Goal: Task Accomplishment & Management: Complete application form

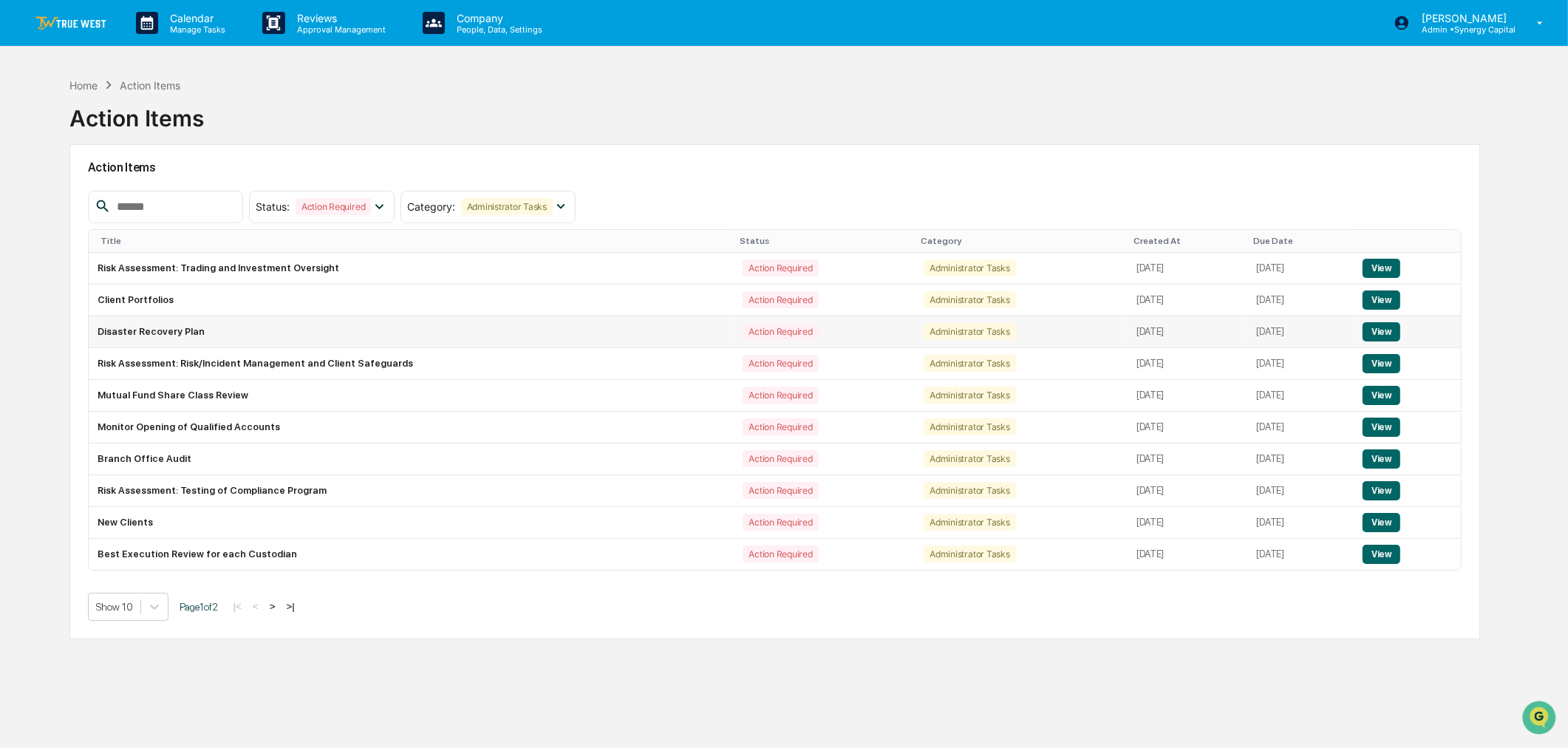
click at [1393, 330] on button "View" at bounding box center [1381, 332] width 38 height 20
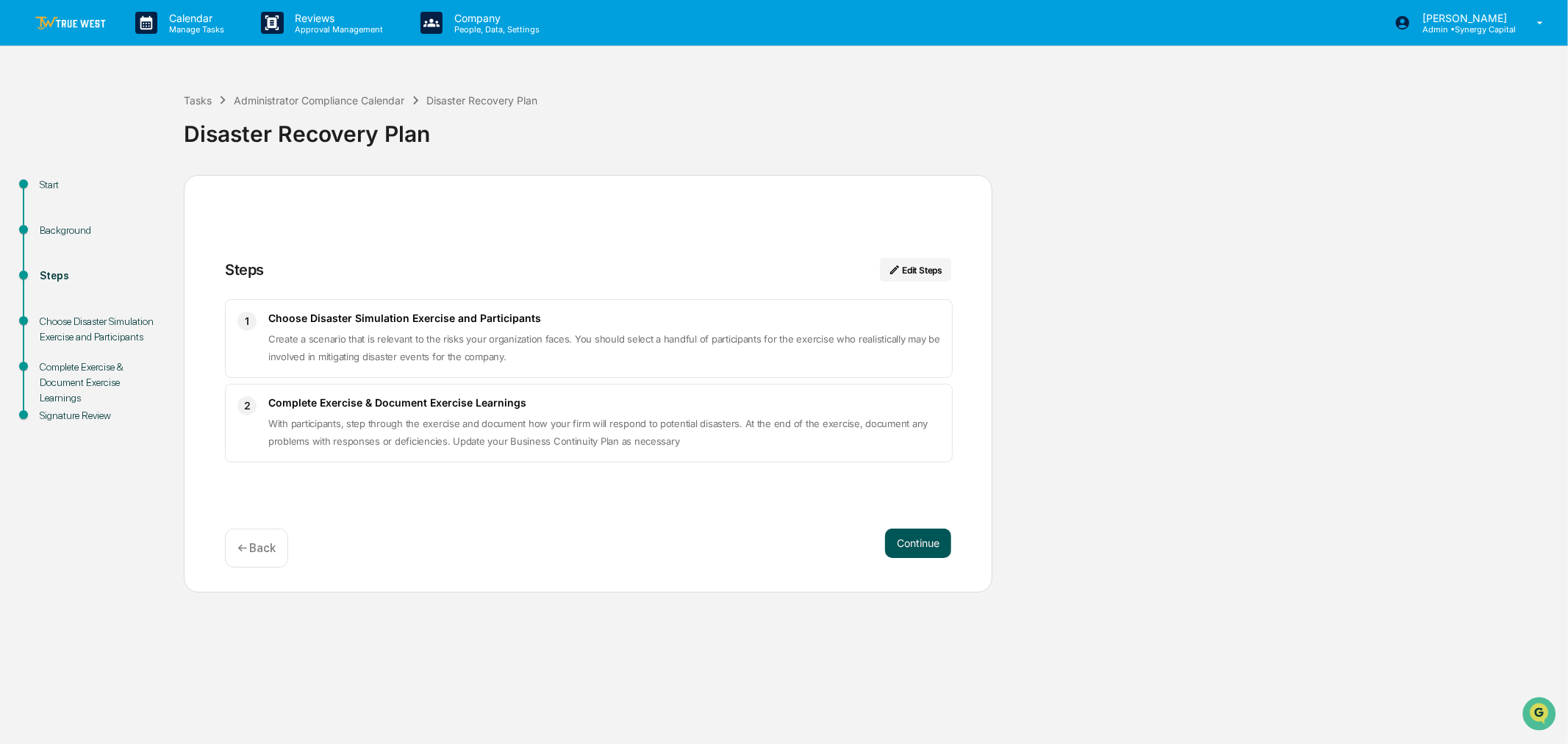
click at [923, 542] on button "Continue" at bounding box center [919, 543] width 67 height 29
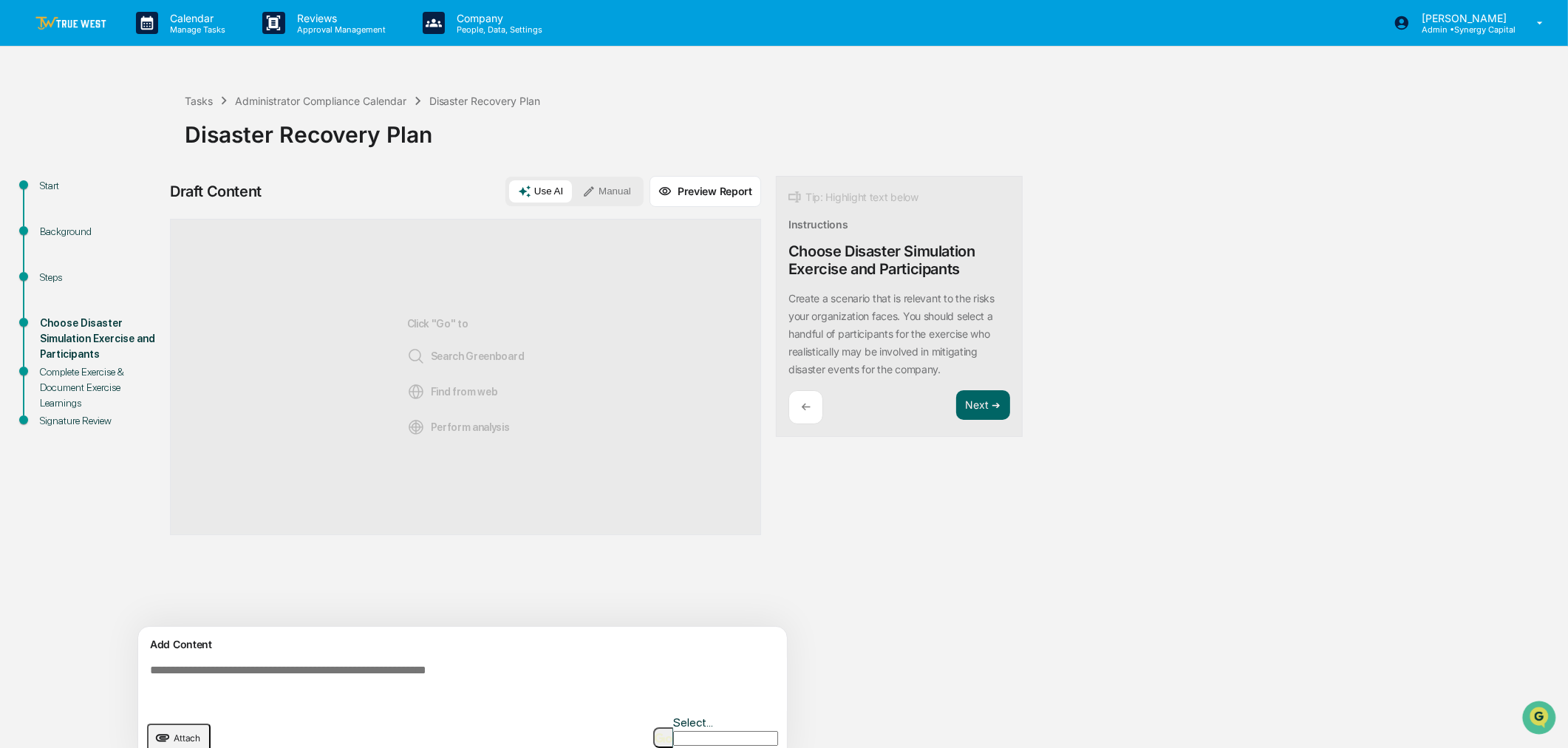
click at [616, 193] on button "Manual" at bounding box center [607, 191] width 67 height 22
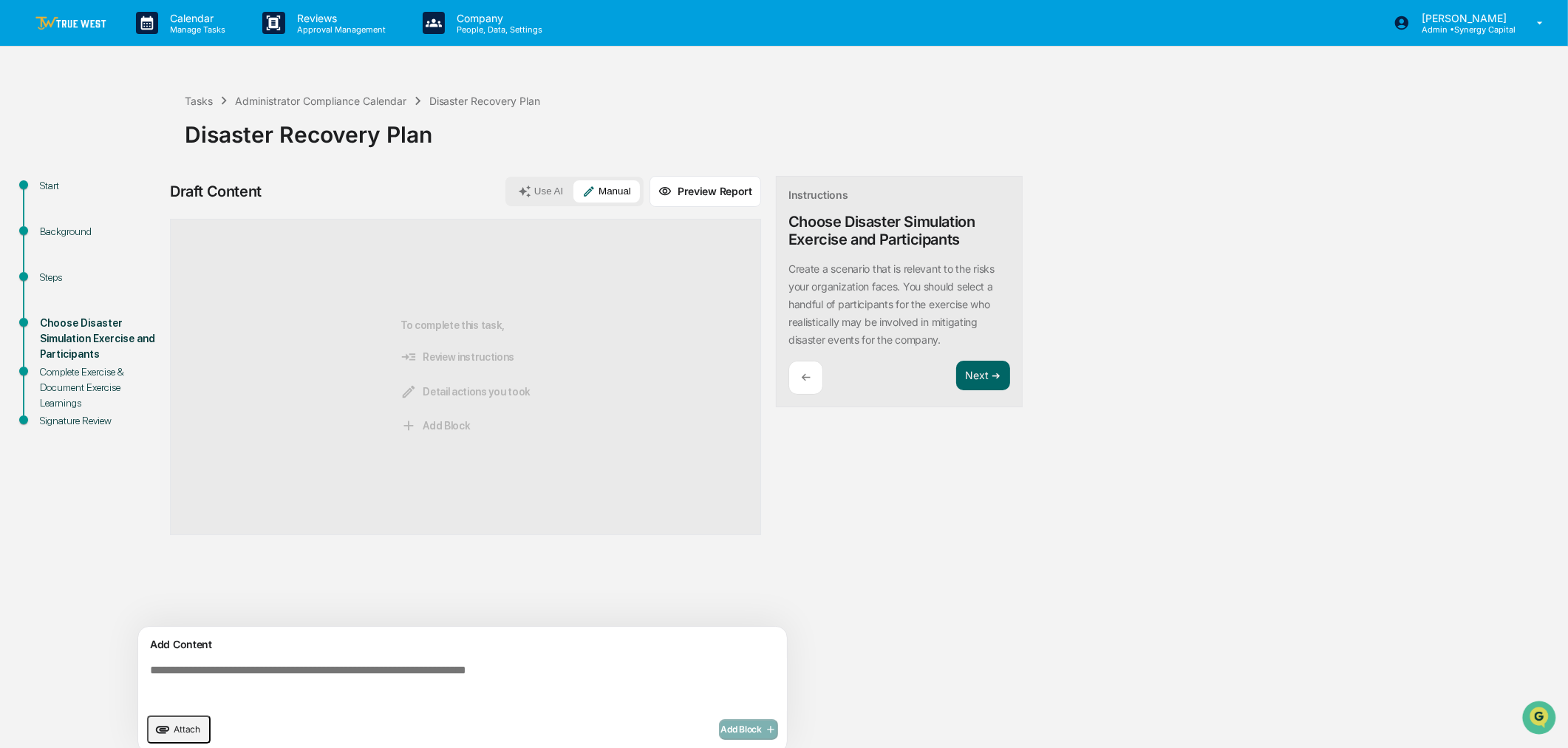
click at [476, 675] on textarea at bounding box center [466, 684] width 643 height 53
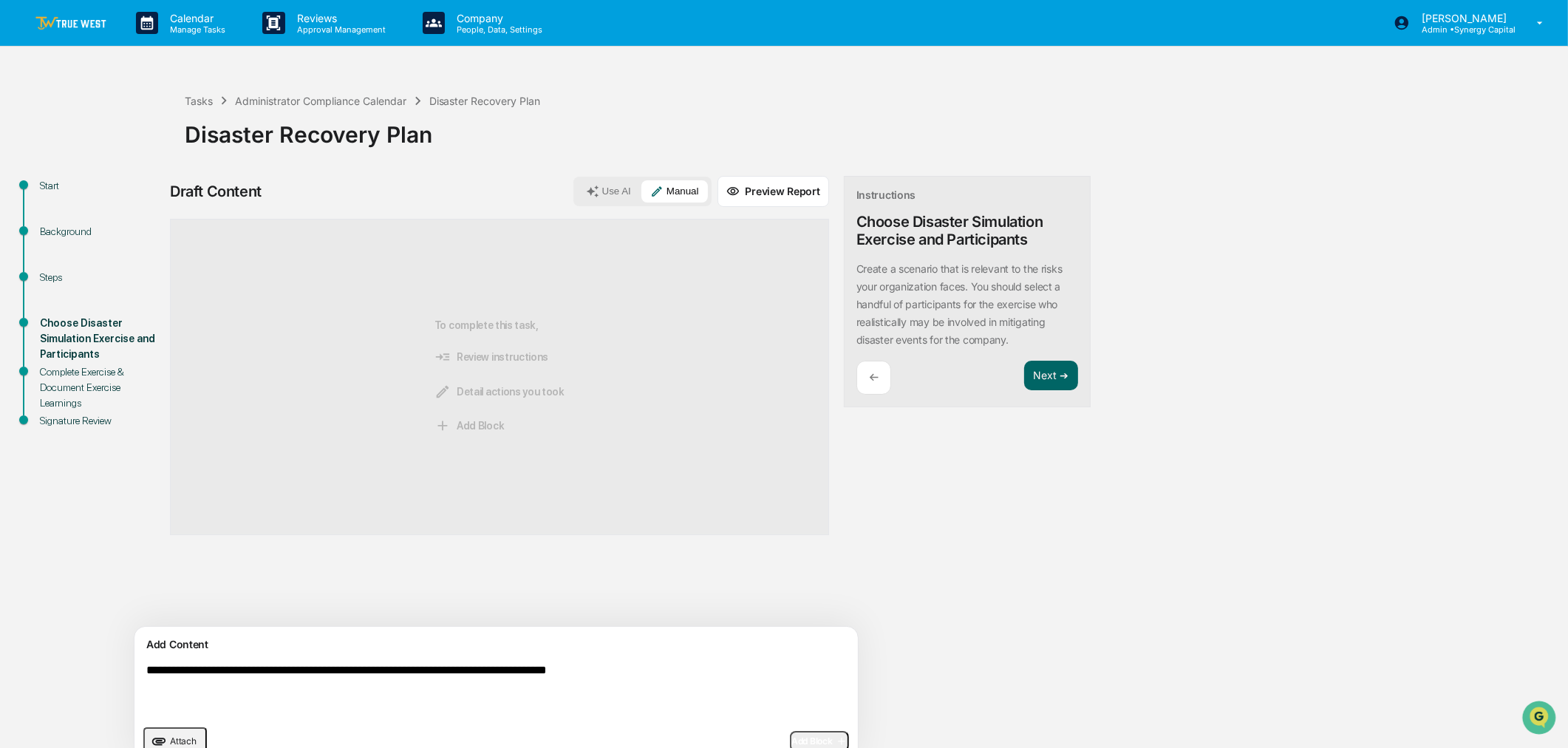
type textarea "**********"
click at [167, 737] on icon "upload document" at bounding box center [159, 741] width 16 height 16
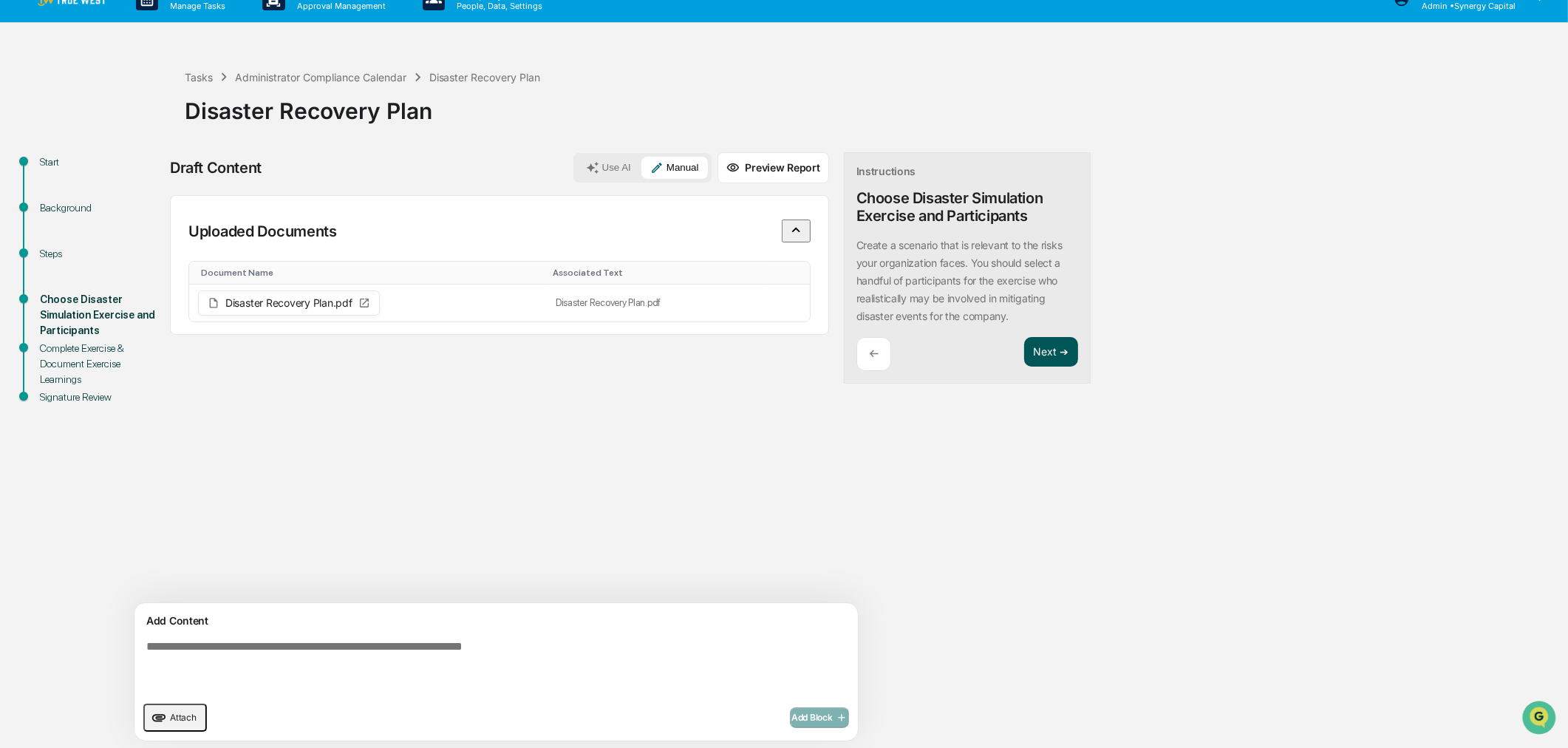
click at [1024, 349] on button "Next ➔" at bounding box center [1051, 352] width 54 height 30
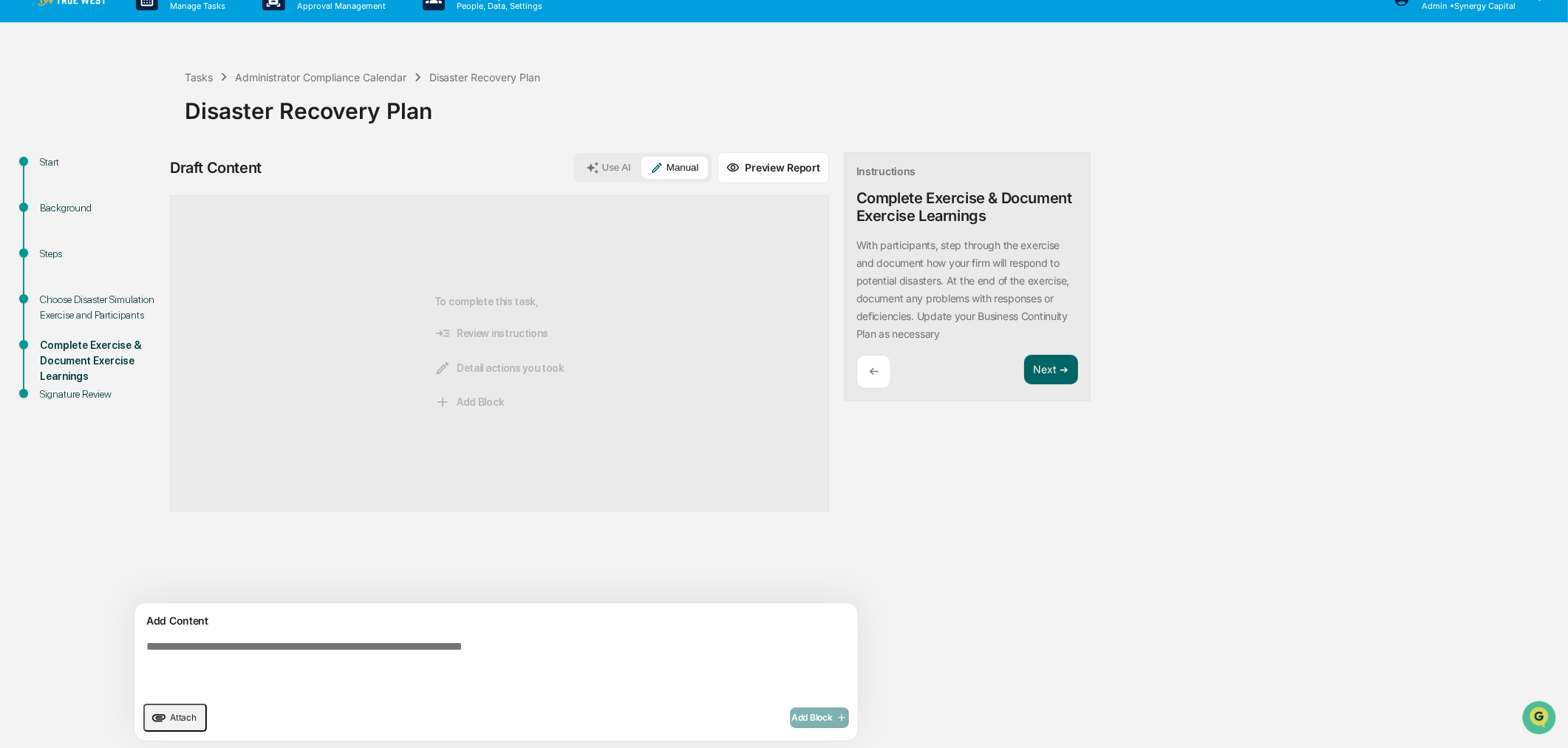
click at [176, 715] on span "Attach" at bounding box center [183, 717] width 27 height 11
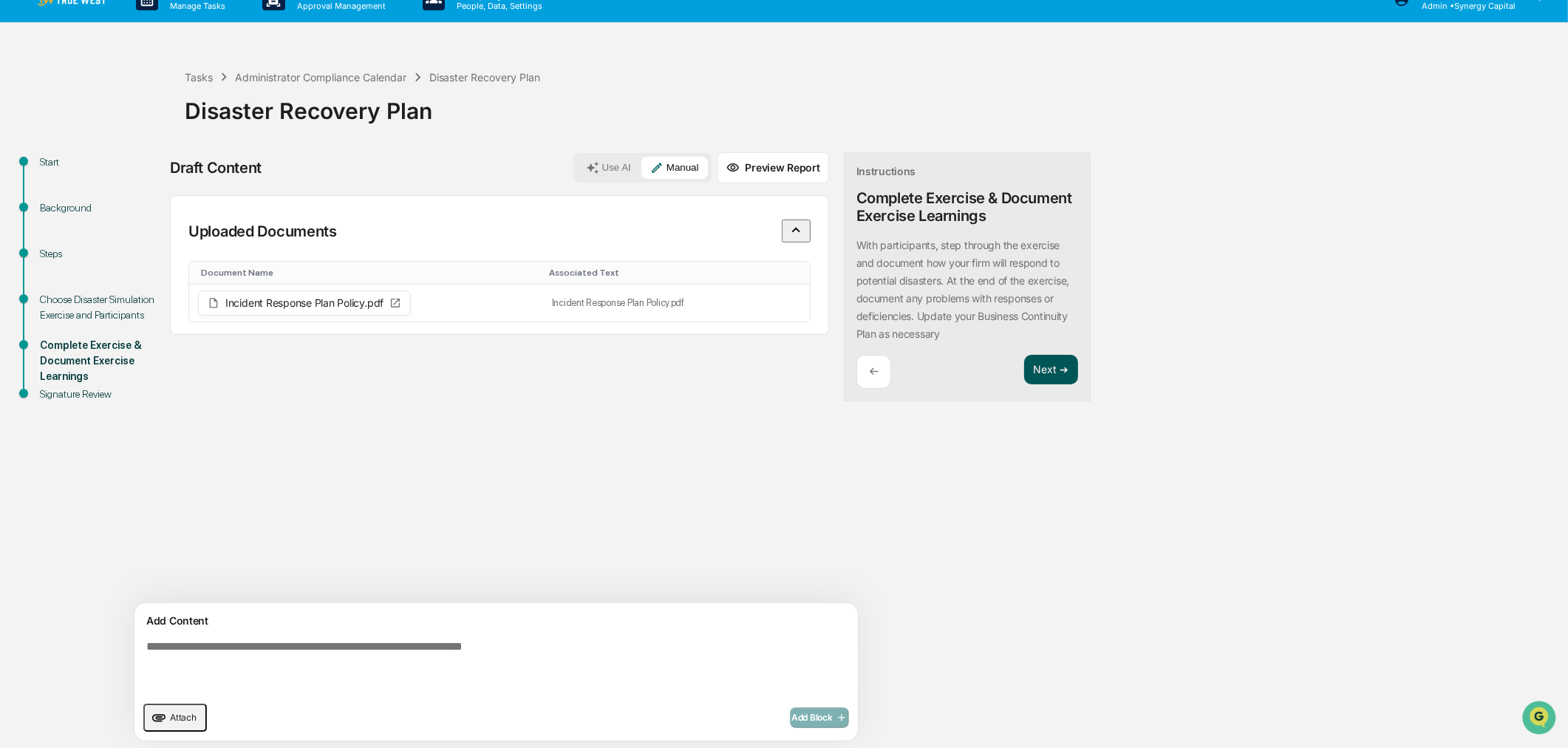
click at [1024, 367] on button "Next ➔" at bounding box center [1051, 370] width 54 height 30
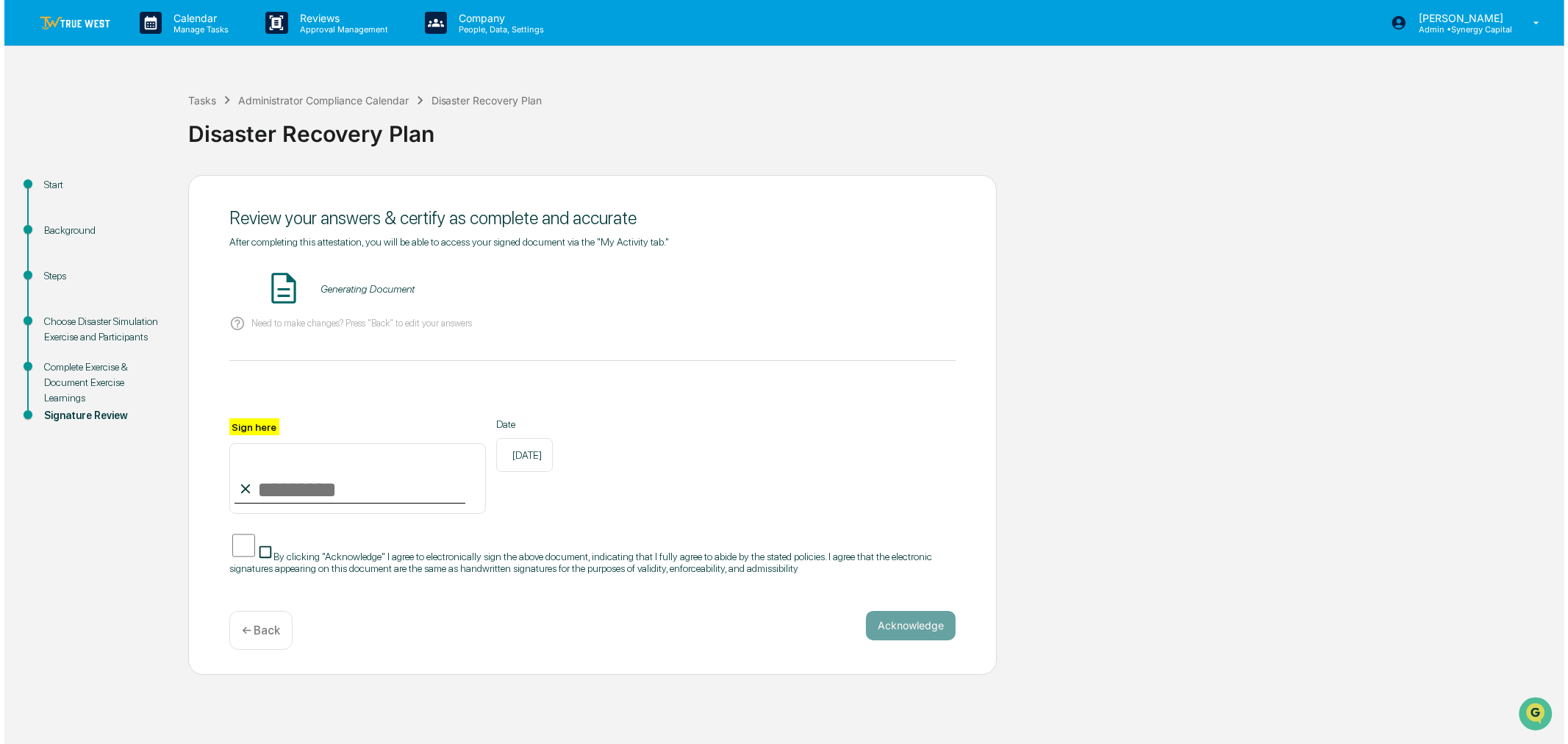
scroll to position [0, 0]
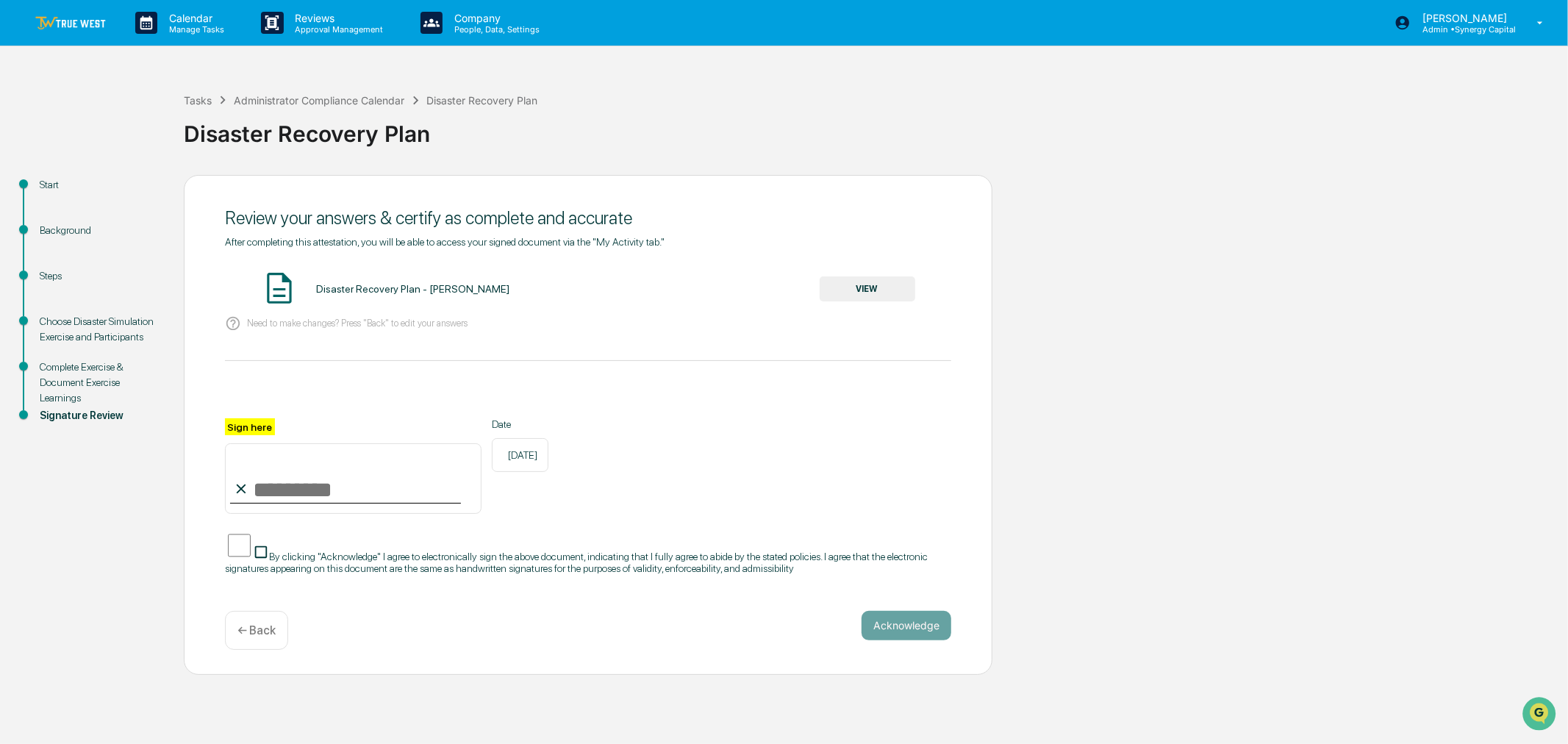
click at [875, 287] on button "VIEW" at bounding box center [868, 289] width 96 height 25
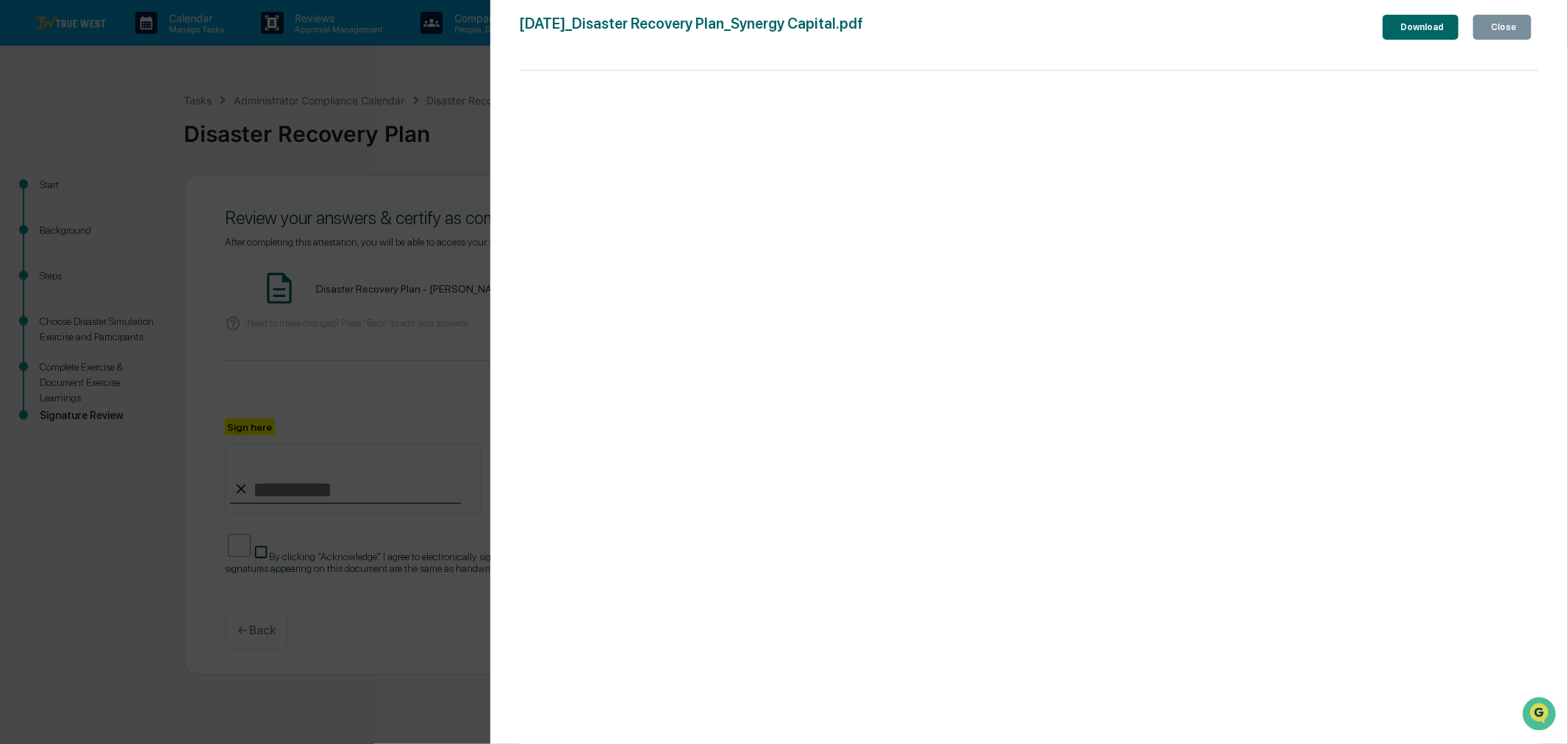
click at [1517, 27] on button "Close" at bounding box center [1502, 27] width 58 height 25
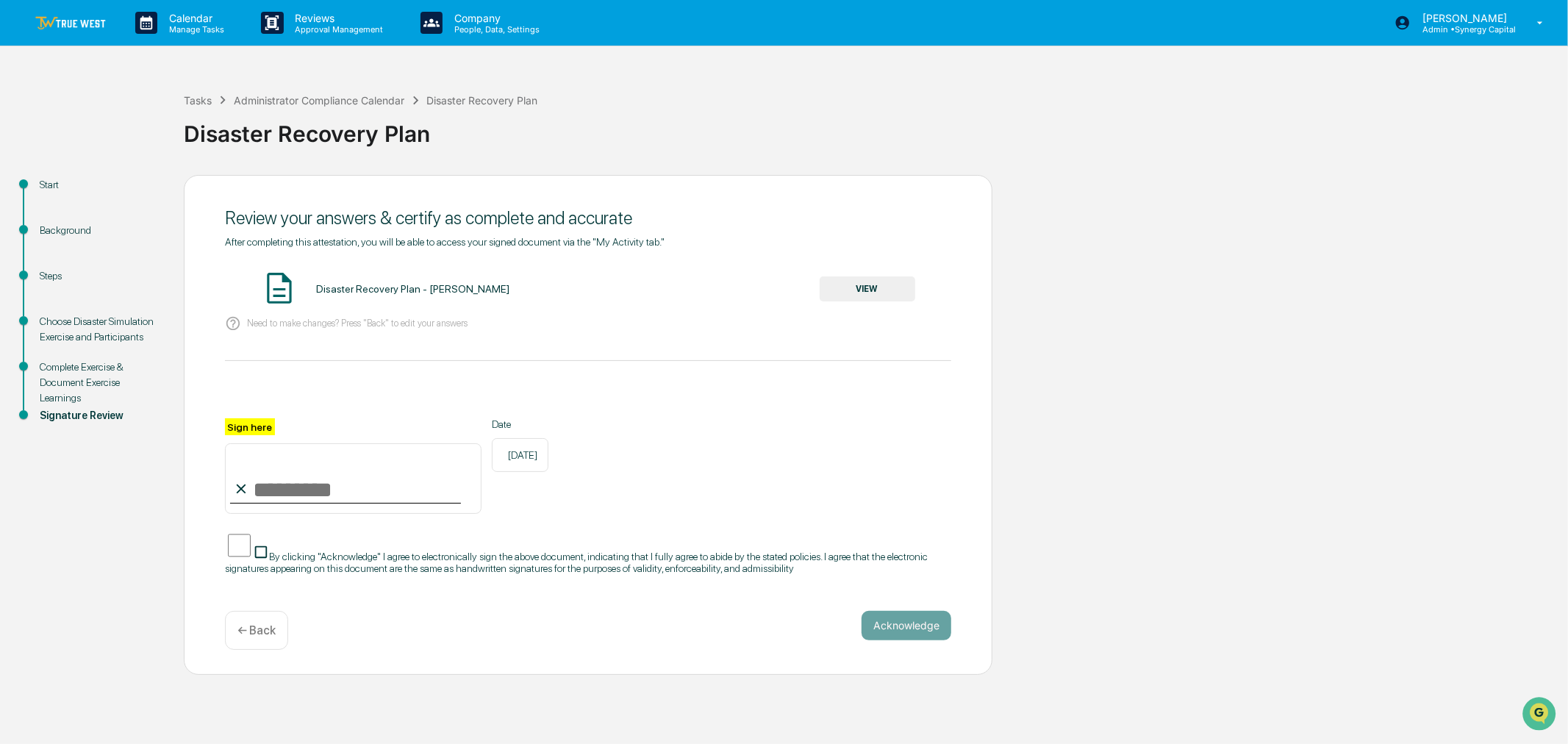
click at [324, 496] on input "Sign here" at bounding box center [353, 478] width 256 height 71
type input "**********"
click at [909, 635] on button "Acknowledge" at bounding box center [907, 626] width 90 height 29
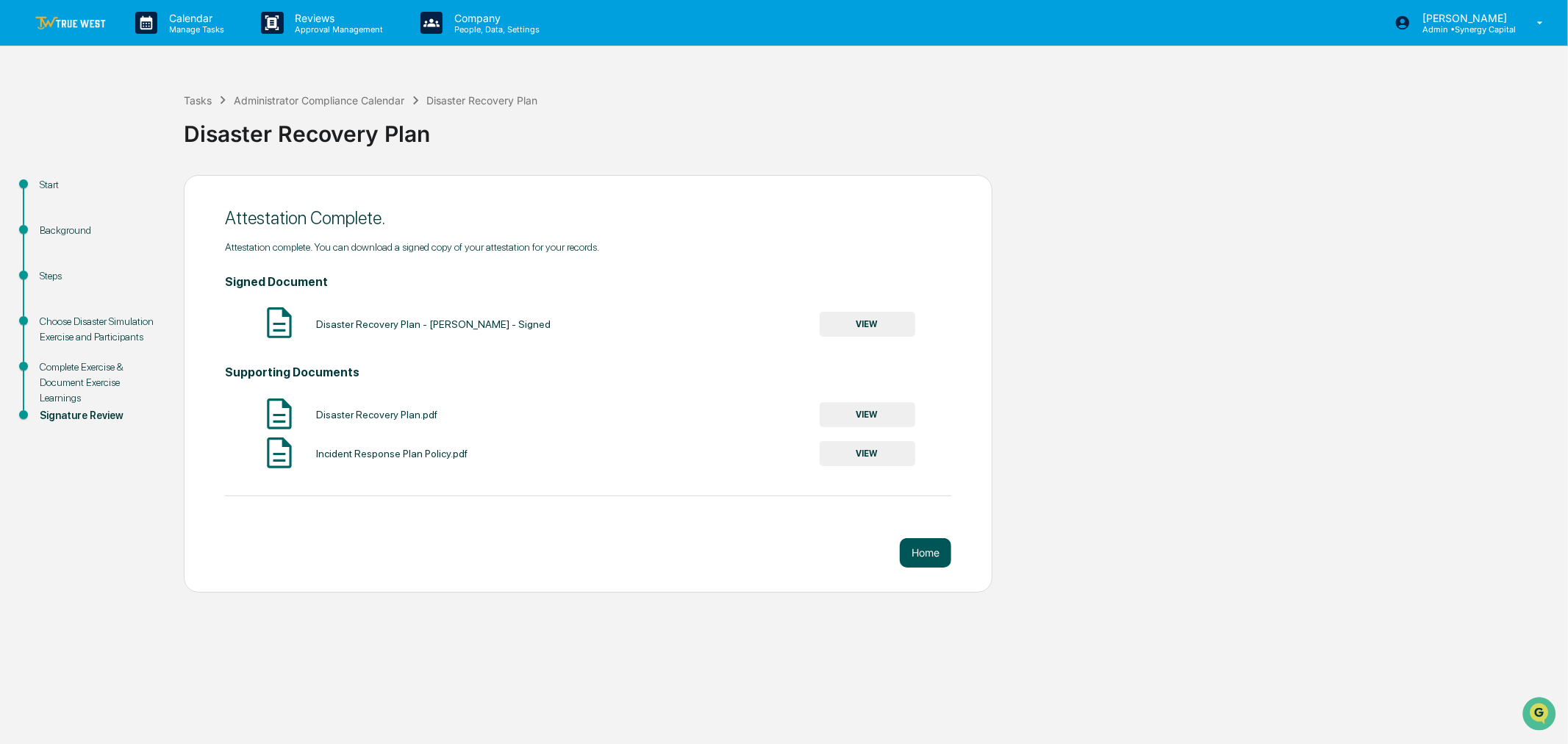
click at [919, 557] on button "Home" at bounding box center [925, 553] width 51 height 29
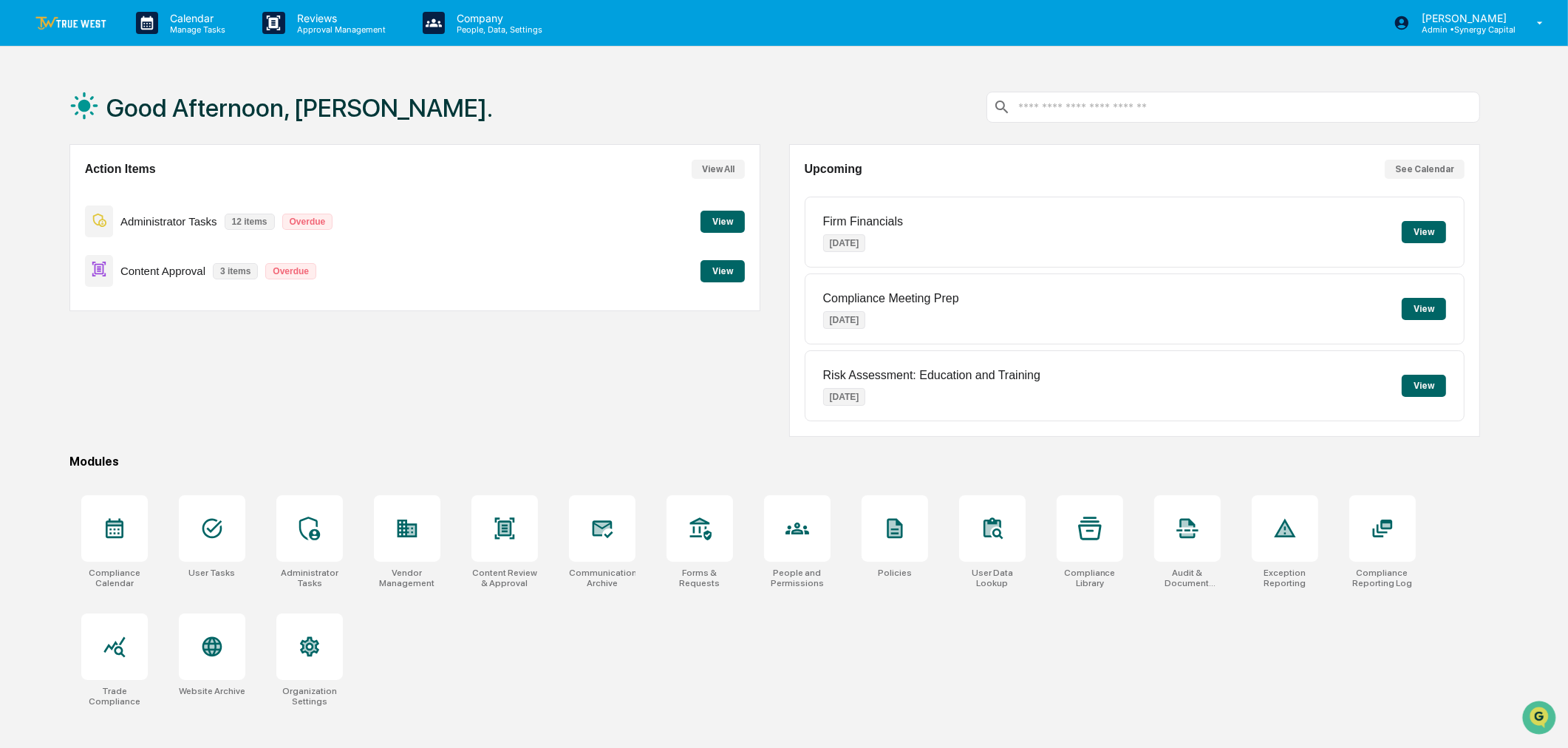
click at [728, 224] on button "View" at bounding box center [723, 221] width 44 height 22
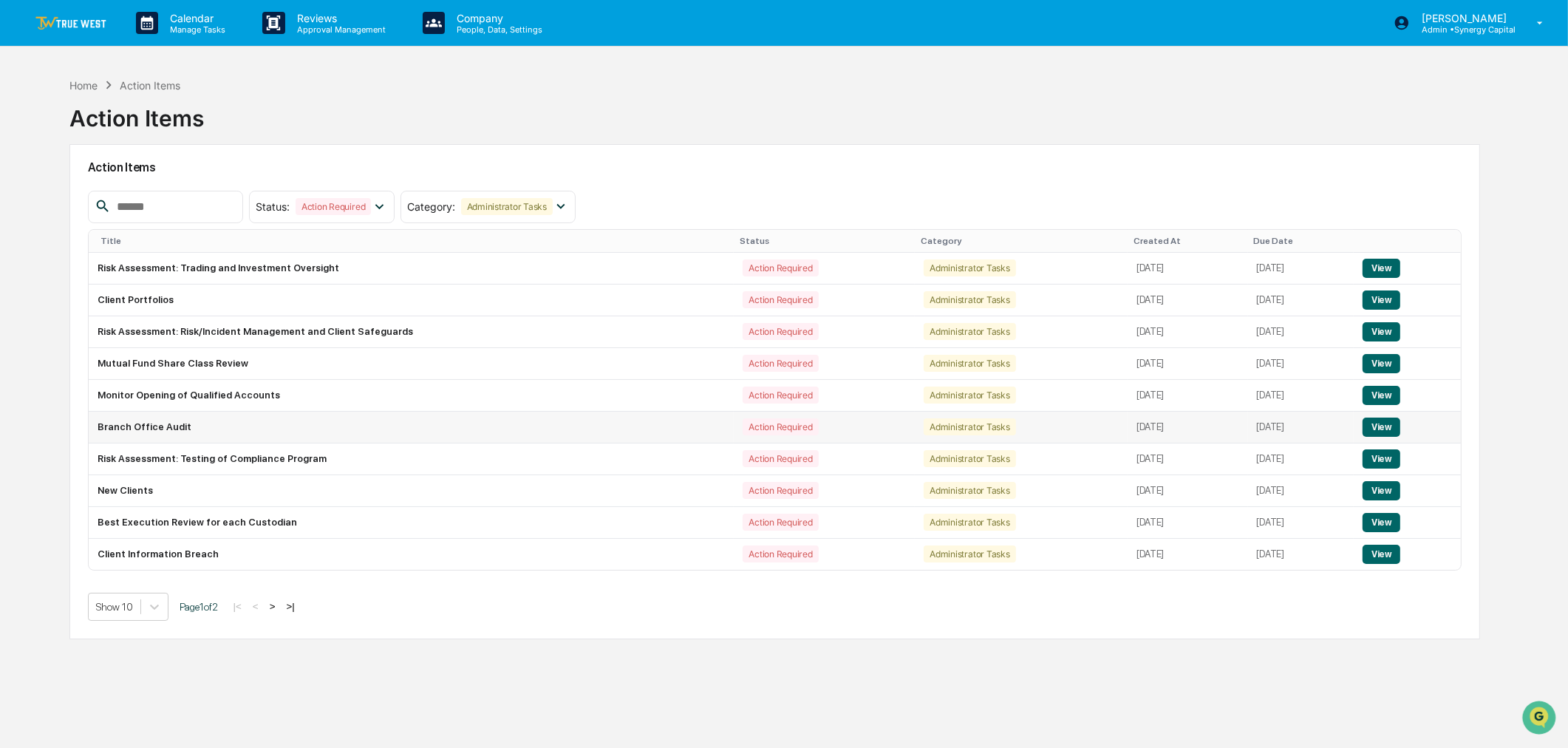
click at [1389, 423] on button "View" at bounding box center [1381, 427] width 38 height 20
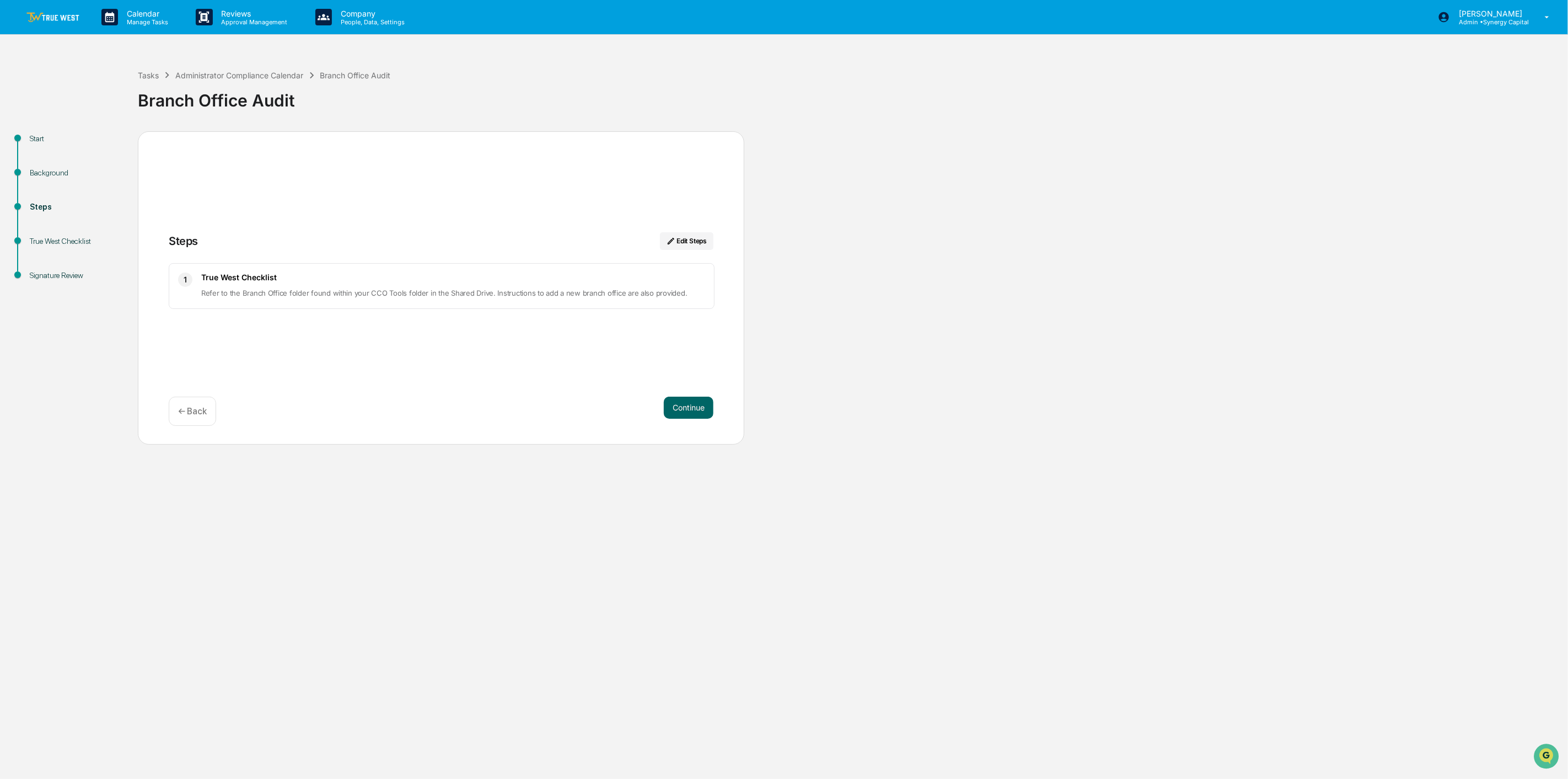
click at [44, 17] on img at bounding box center [52, 17] width 53 height 10
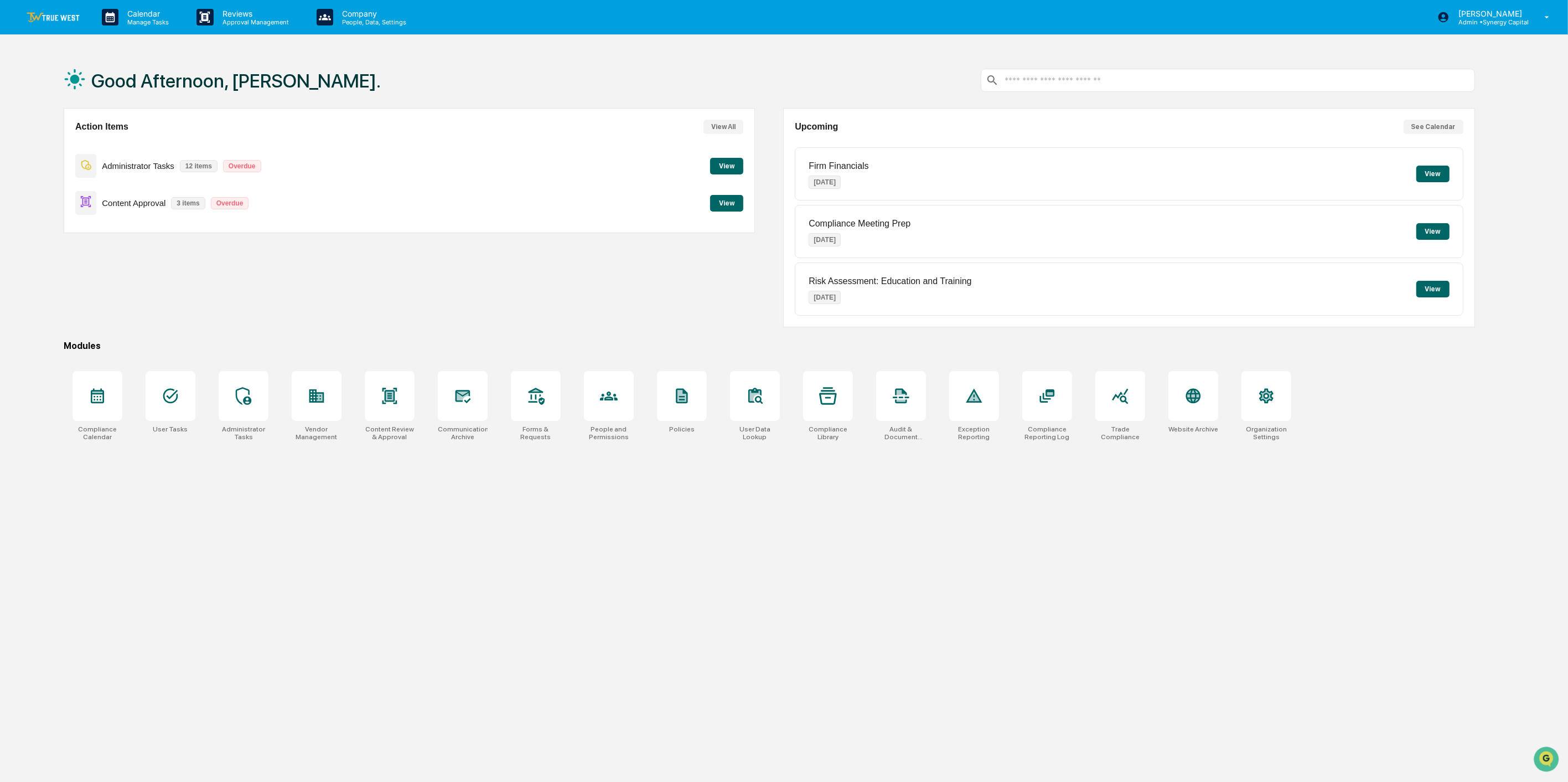
click at [723, 166] on button "View" at bounding box center [727, 166] width 33 height 17
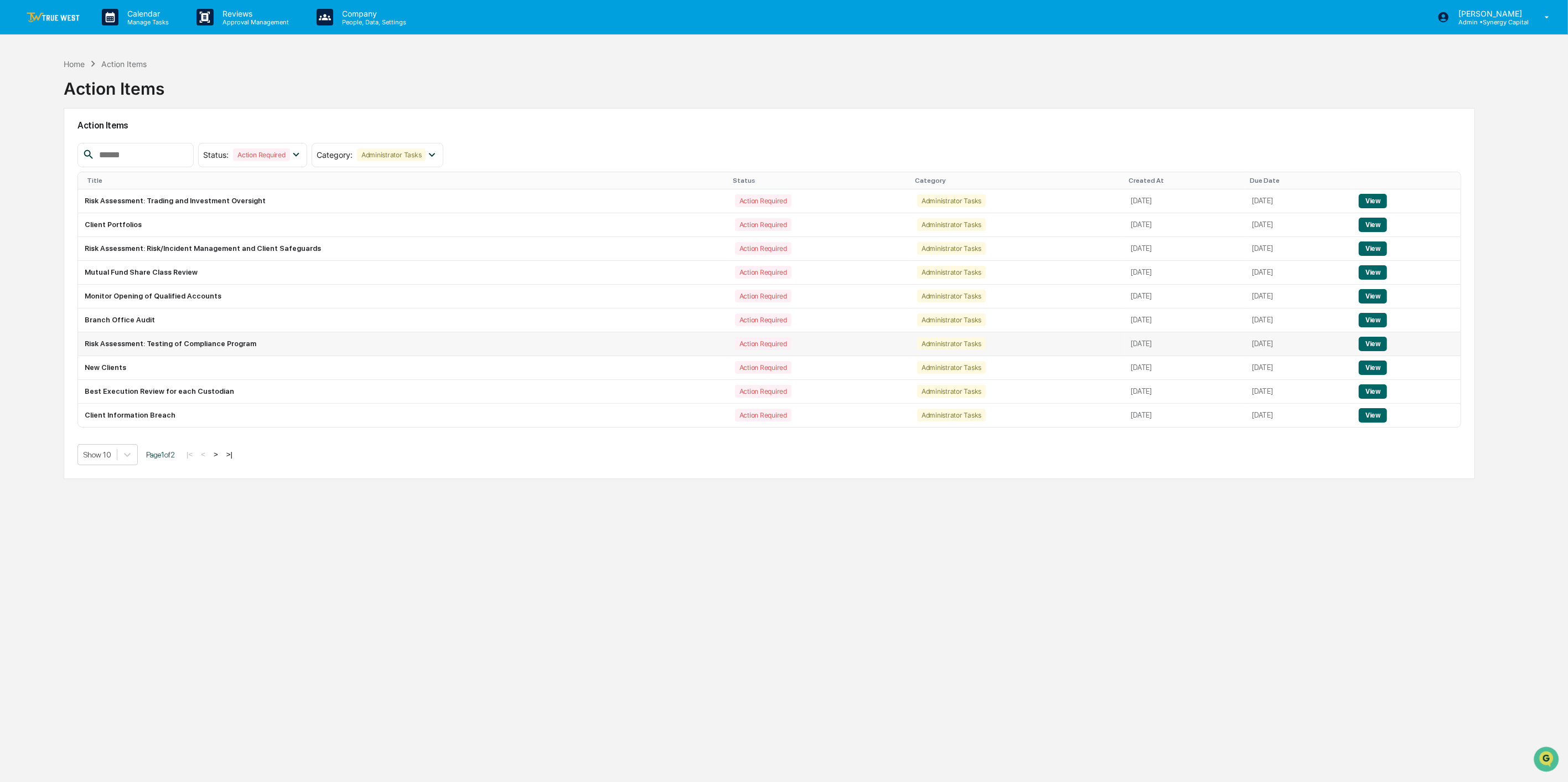
click at [1174, 342] on button "View" at bounding box center [1373, 344] width 28 height 15
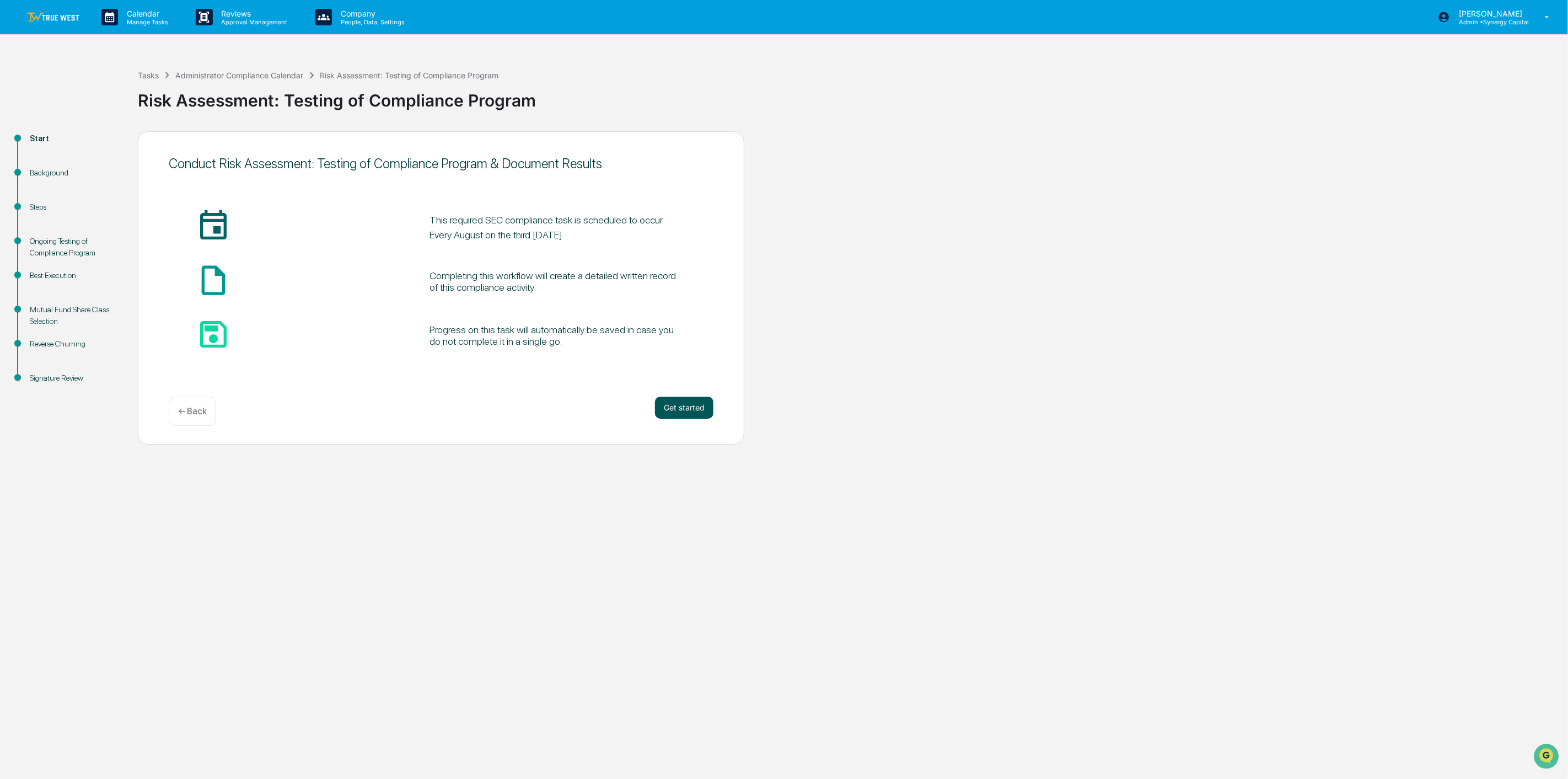
click at [684, 401] on button "Get started" at bounding box center [684, 407] width 58 height 22
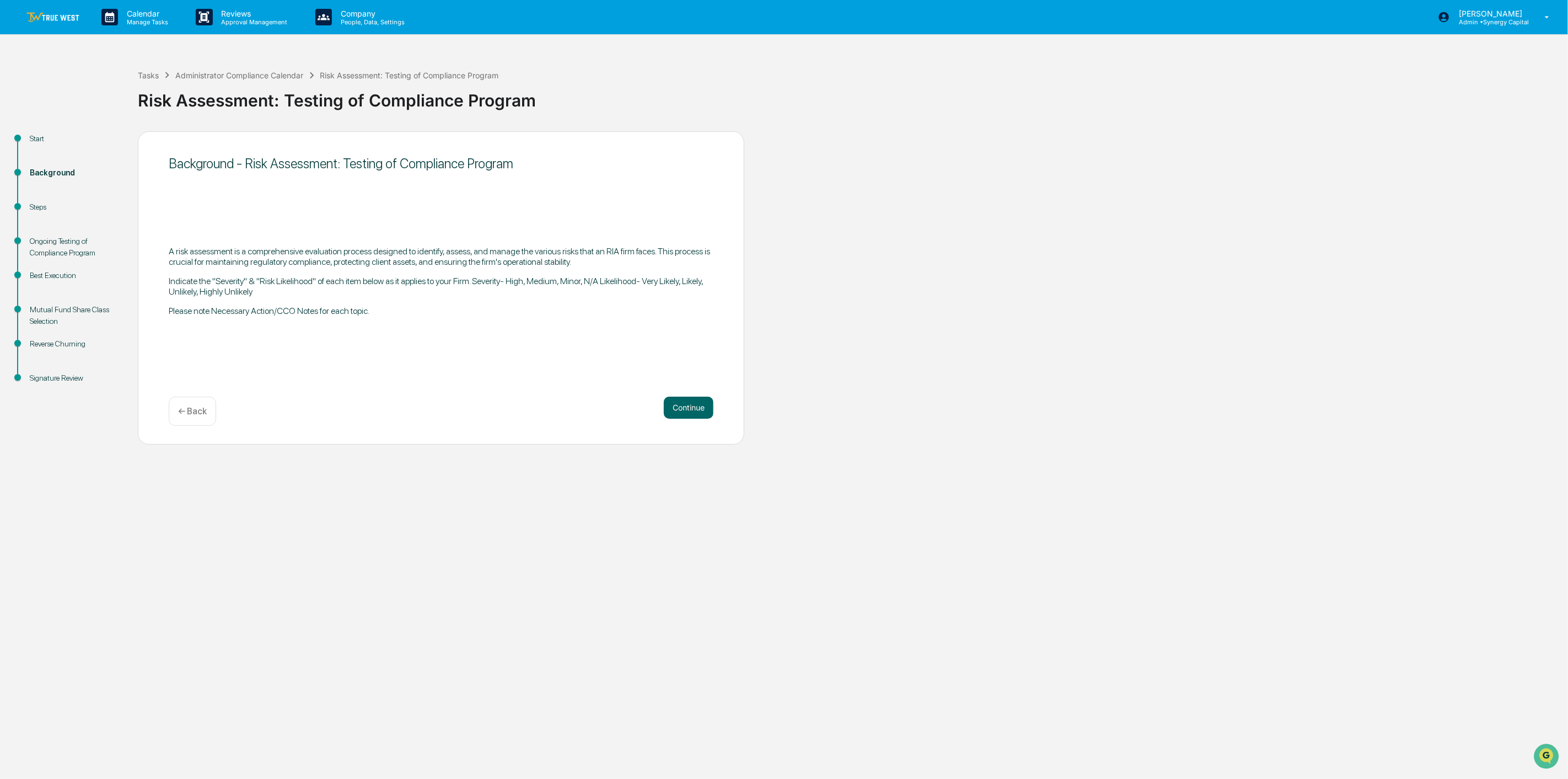
click at [195, 413] on p "← Back" at bounding box center [192, 411] width 29 height 10
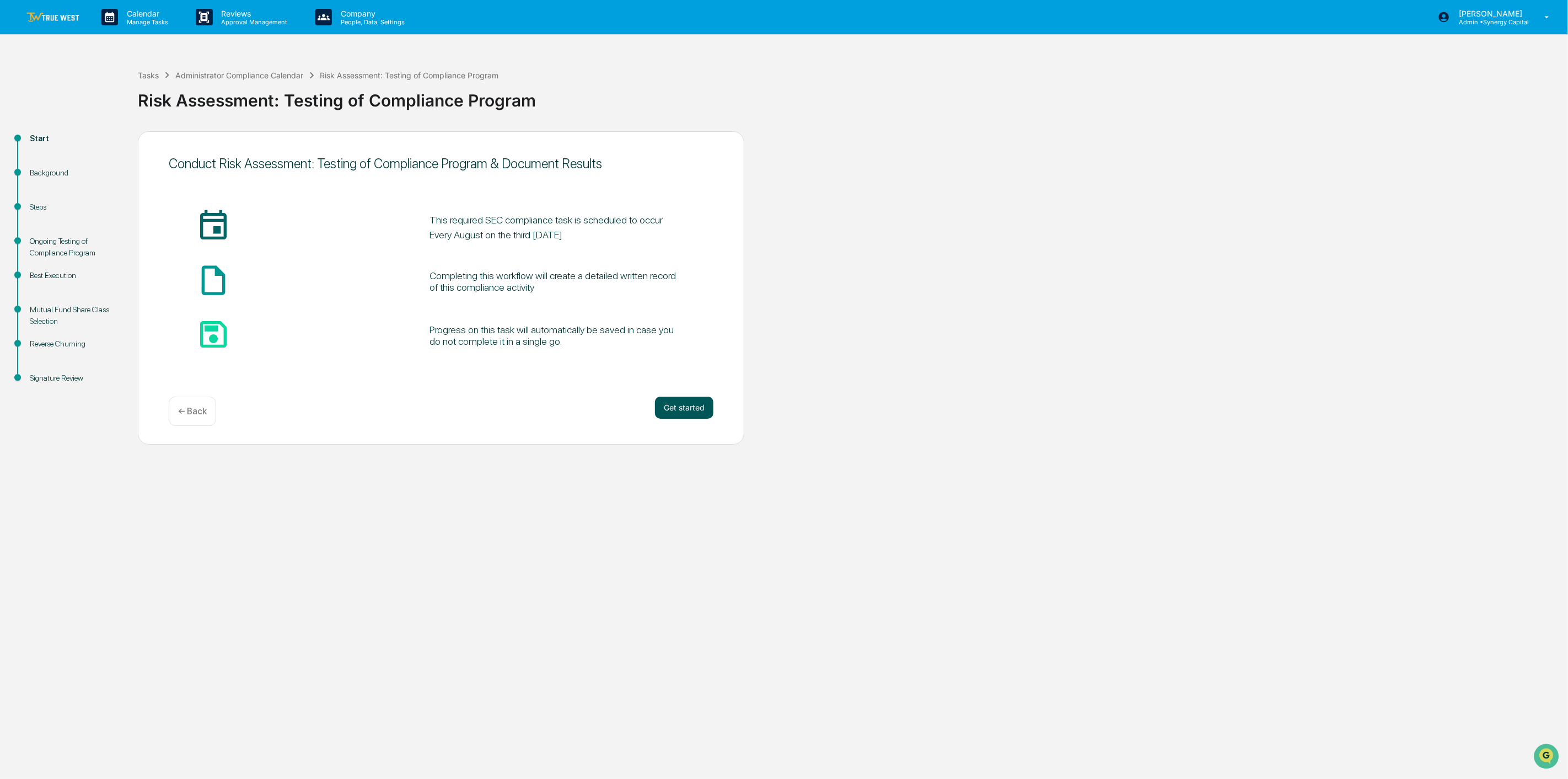
click at [673, 404] on button "Get started" at bounding box center [684, 407] width 58 height 22
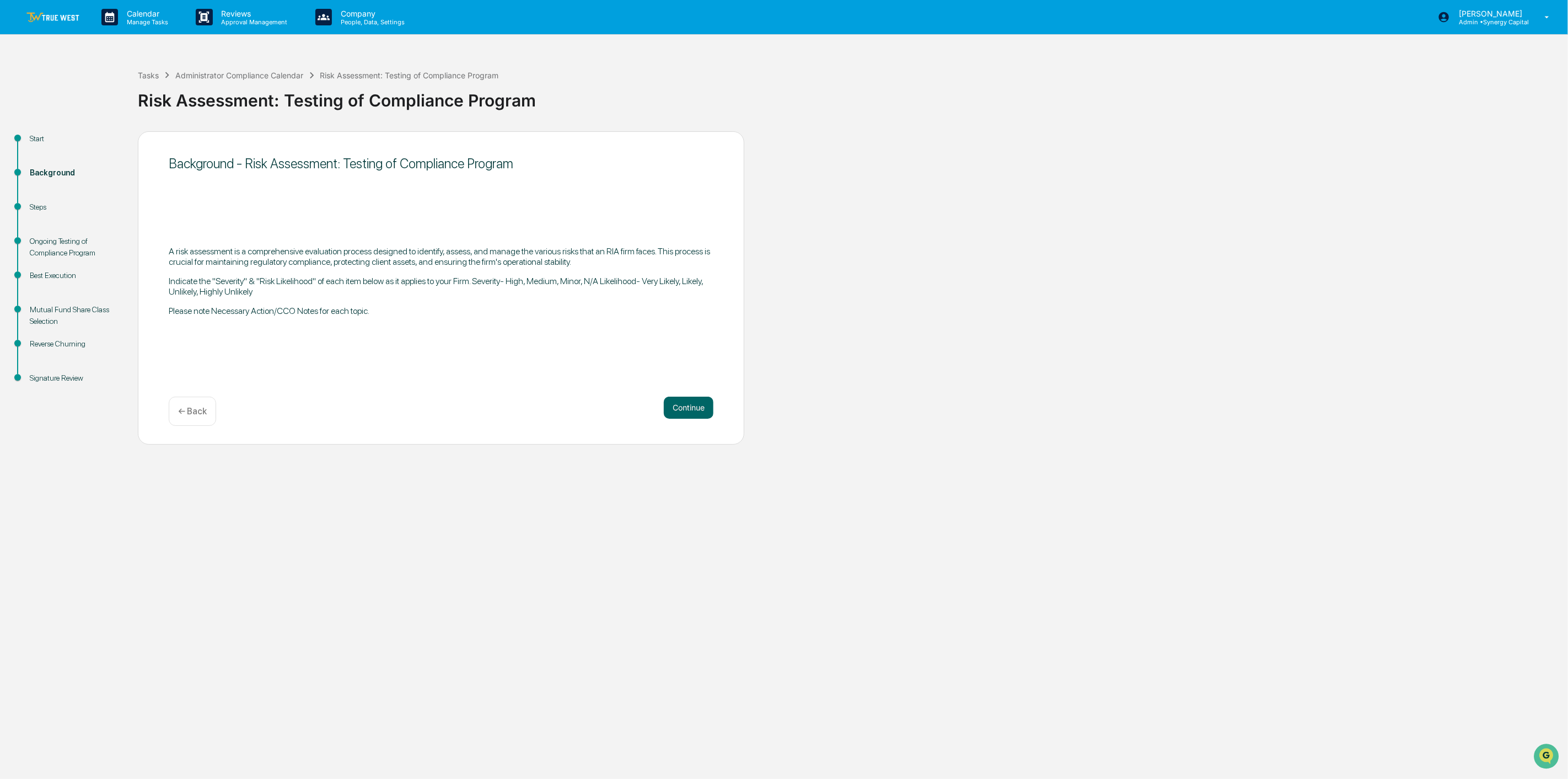
click at [57, 21] on img at bounding box center [52, 17] width 53 height 10
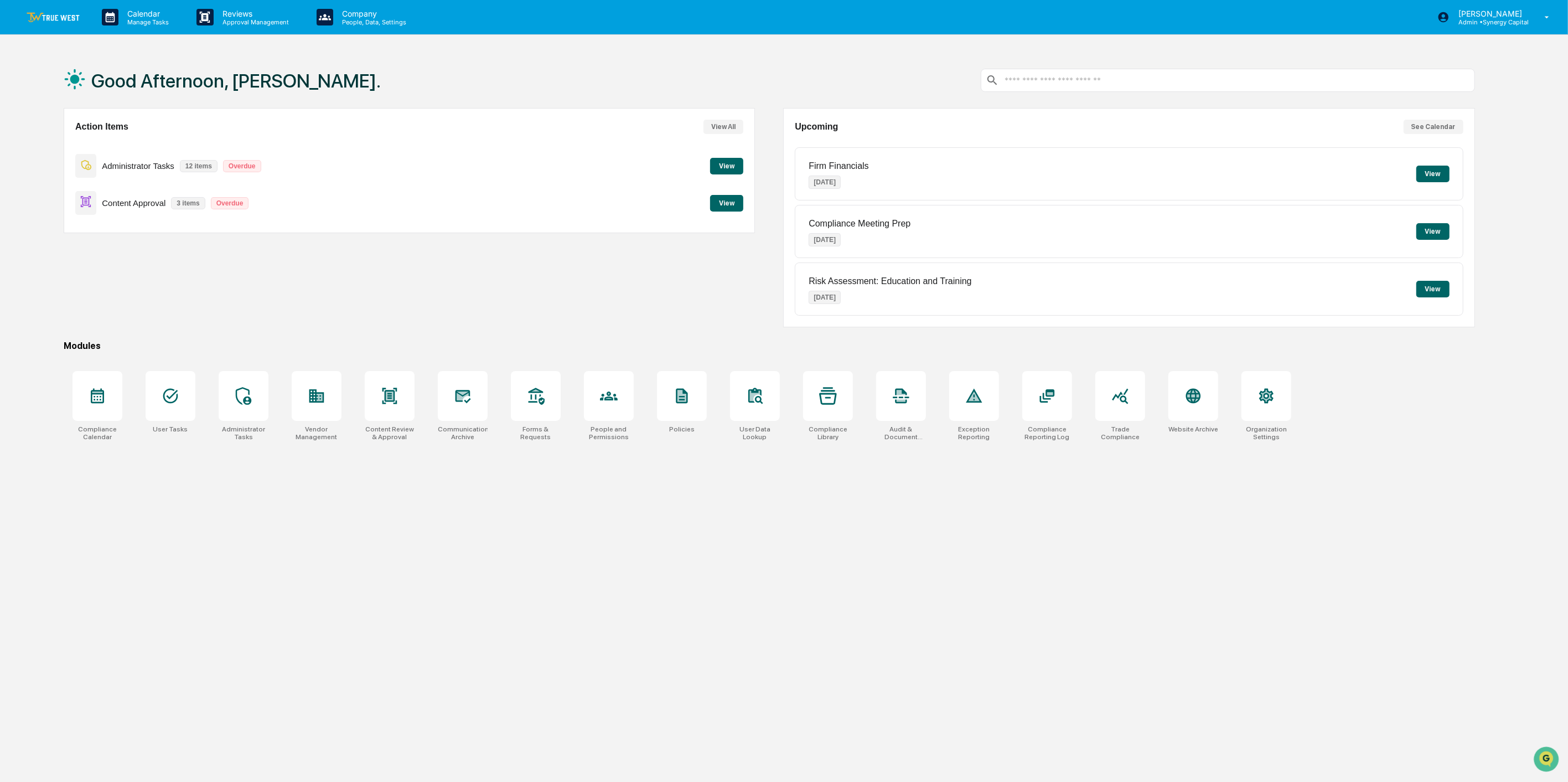
click at [721, 163] on button "View" at bounding box center [727, 166] width 33 height 17
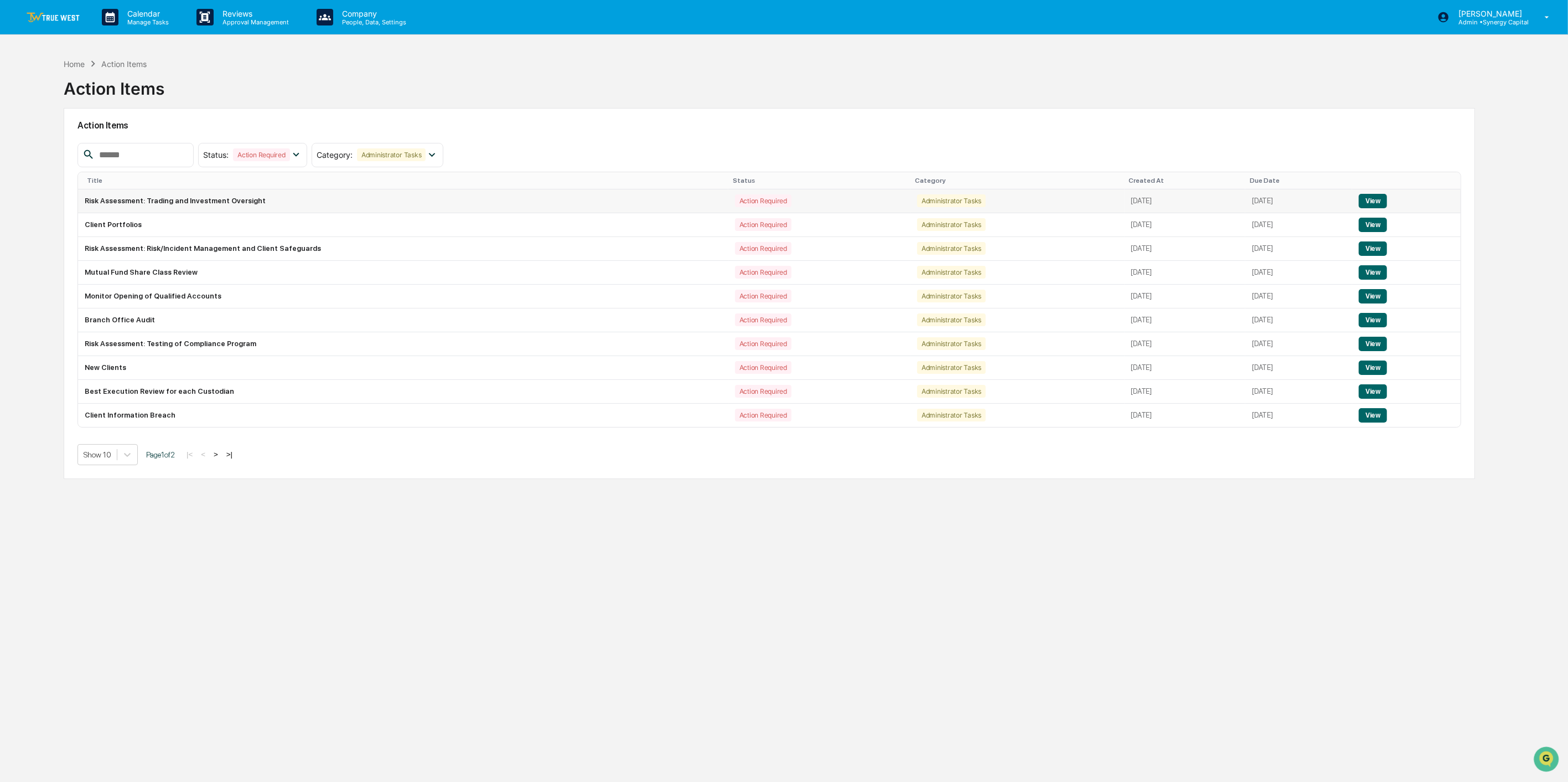
click at [1174, 199] on button "View" at bounding box center [1373, 201] width 28 height 15
